Goal: Entertainment & Leisure: Consume media (video, audio)

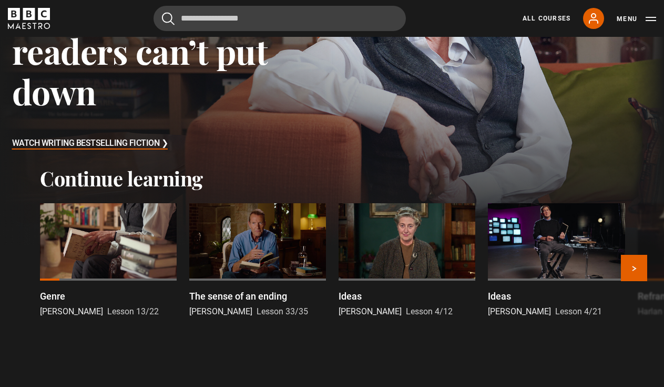
scroll to position [208, 0]
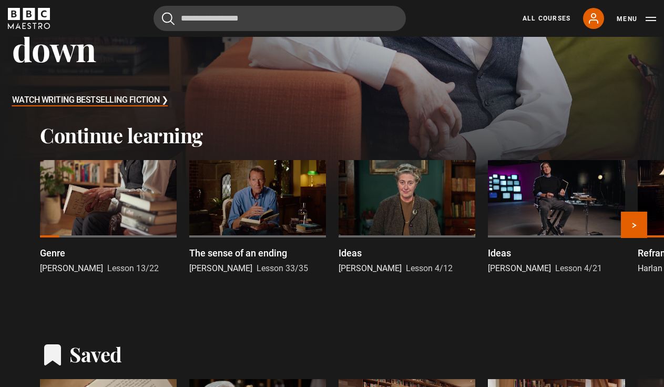
click at [127, 219] on div at bounding box center [108, 198] width 137 height 77
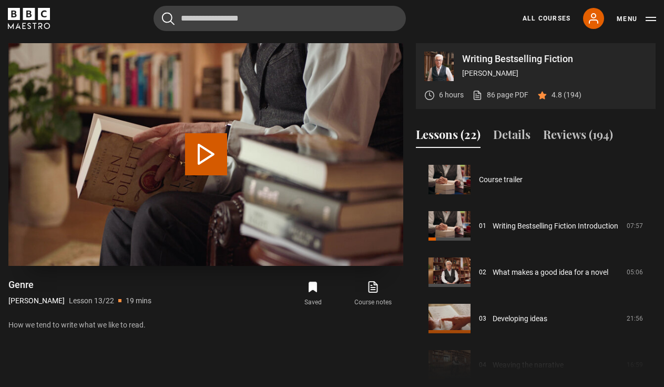
scroll to position [555, 0]
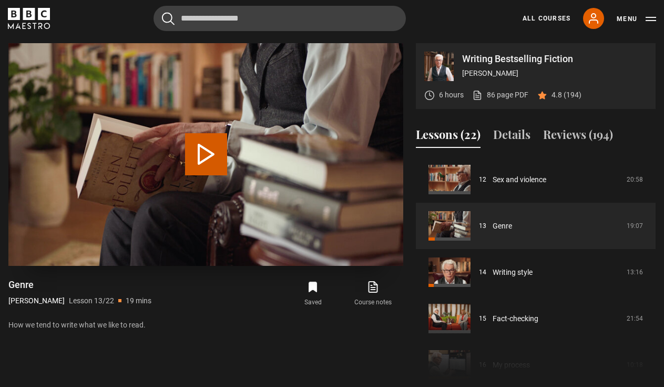
click at [236, 170] on video "Video Player" at bounding box center [205, 154] width 395 height 222
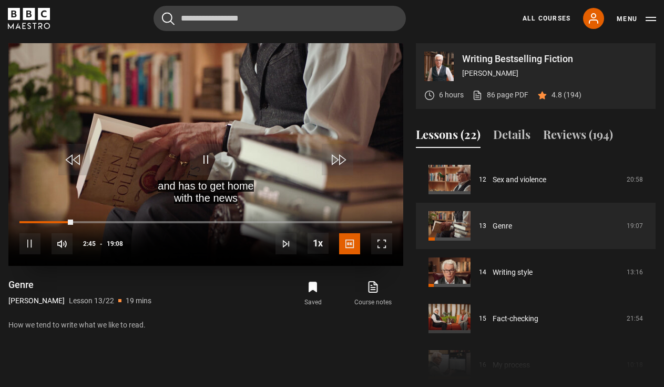
click at [379, 247] on span "Video Player" at bounding box center [381, 243] width 21 height 21
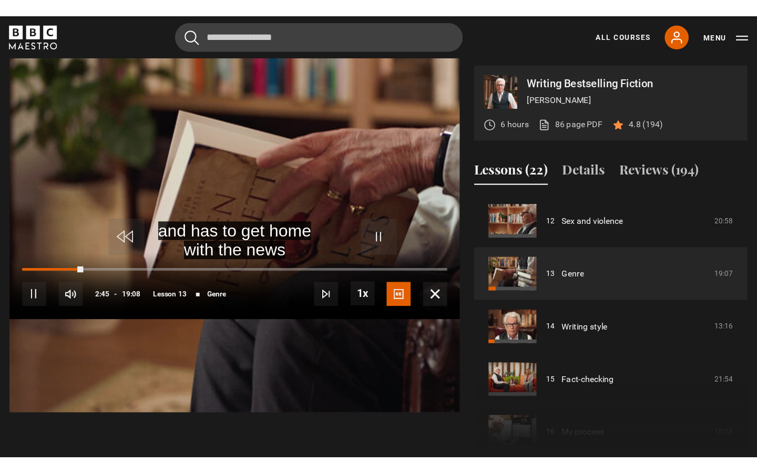
scroll to position [0, 0]
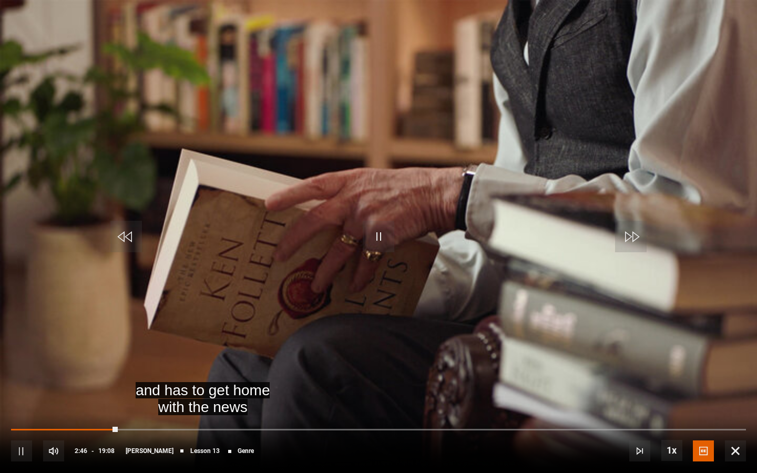
click at [434, 182] on video "Video Player" at bounding box center [378, 236] width 757 height 473
click at [502, 144] on video "Video Player" at bounding box center [378, 236] width 757 height 473
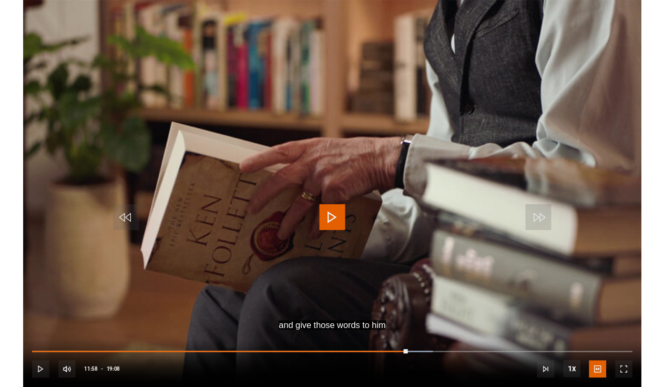
scroll to position [422, 0]
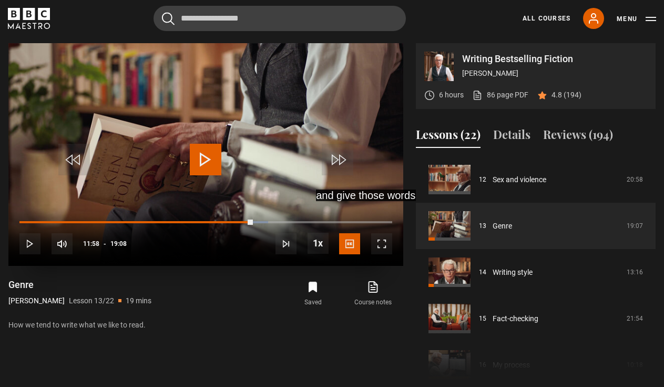
click at [390, 249] on span "Video Player" at bounding box center [381, 243] width 21 height 21
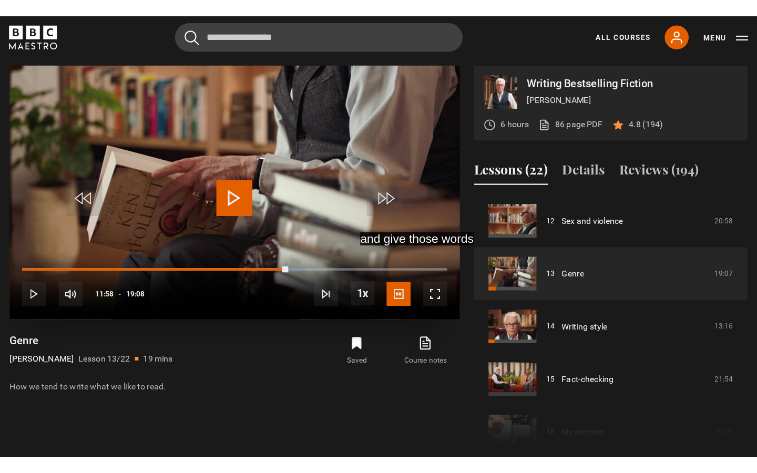
scroll to position [0, 0]
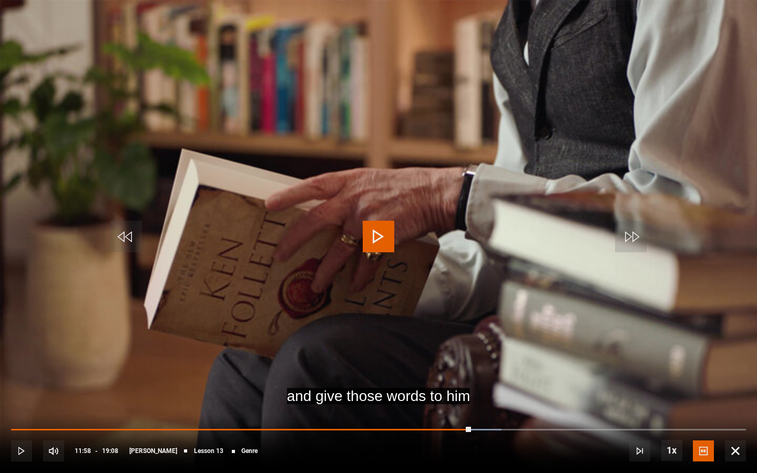
click at [324, 210] on video "Video Player" at bounding box center [378, 236] width 757 height 473
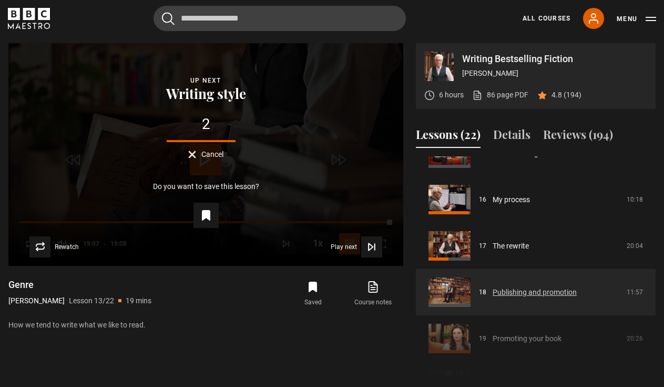
scroll to position [787, 0]
